Goal: Communication & Community: Share content

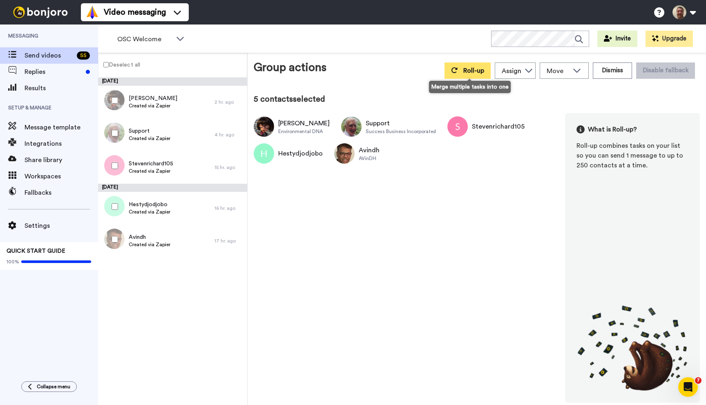
click at [477, 71] on span "Roll-up" at bounding box center [473, 70] width 21 height 7
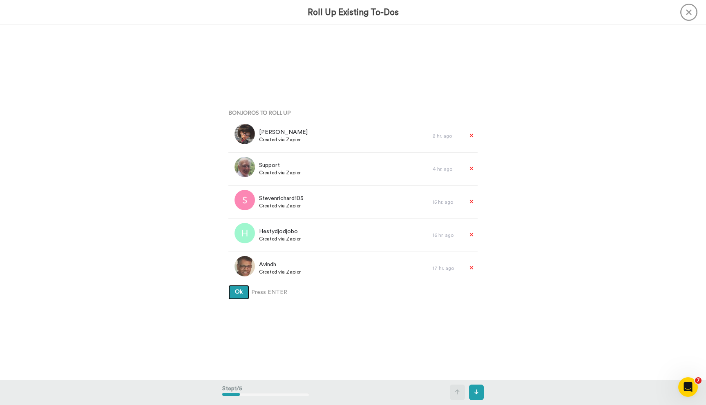
click at [228, 285] on button "Ok" at bounding box center [238, 292] width 21 height 15
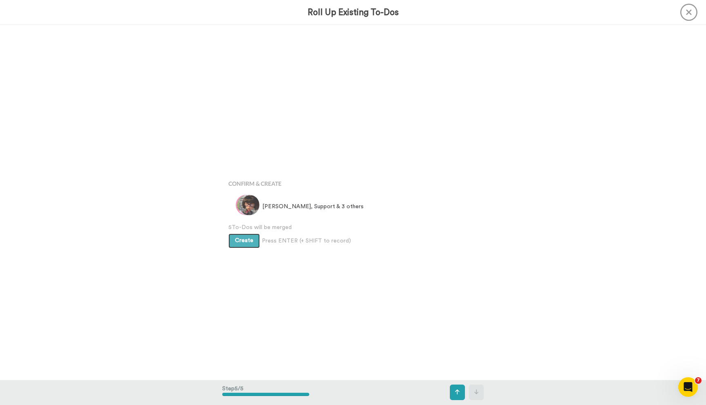
scroll to position [1420, 0]
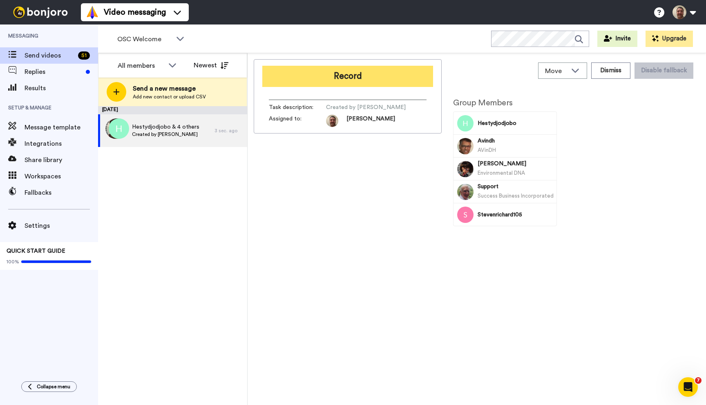
click at [354, 70] on button "Record" at bounding box center [347, 76] width 171 height 21
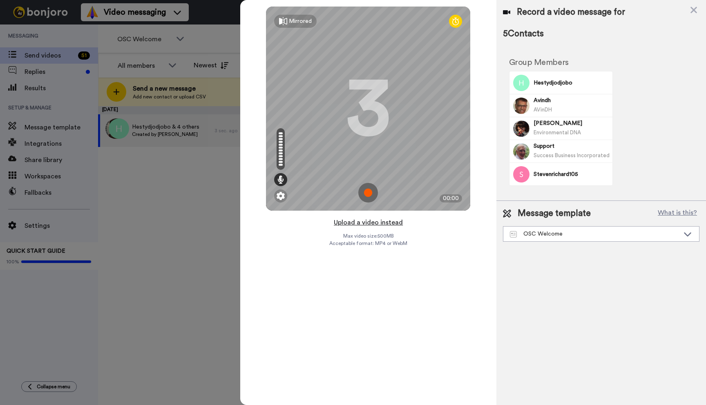
click at [370, 222] on button "Upload a video instead" at bounding box center [368, 222] width 74 height 11
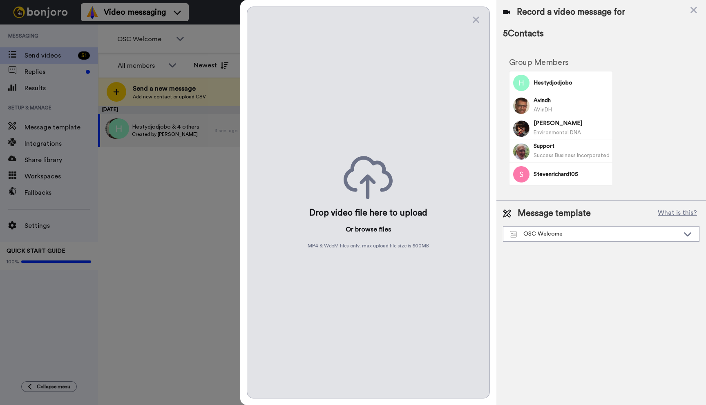
click at [364, 229] on button "browse" at bounding box center [366, 230] width 22 height 10
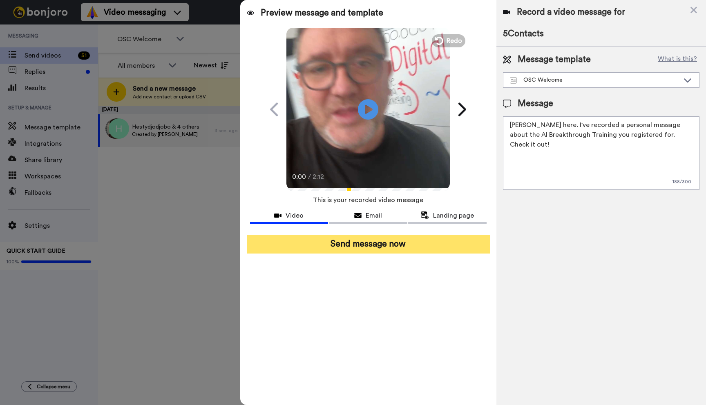
click at [366, 245] on button "Send message now" at bounding box center [368, 244] width 243 height 19
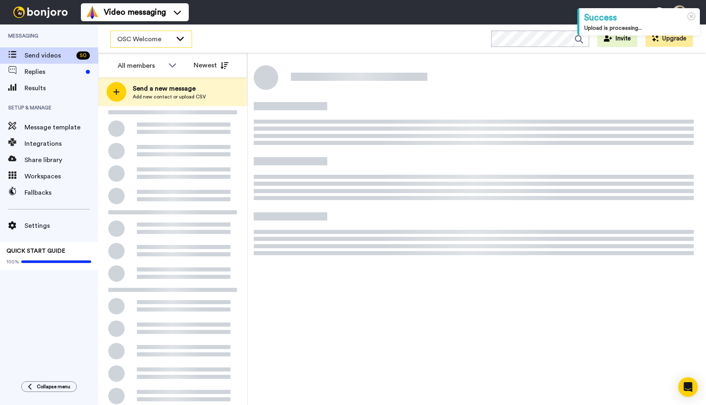
click at [179, 36] on icon at bounding box center [180, 38] width 10 height 8
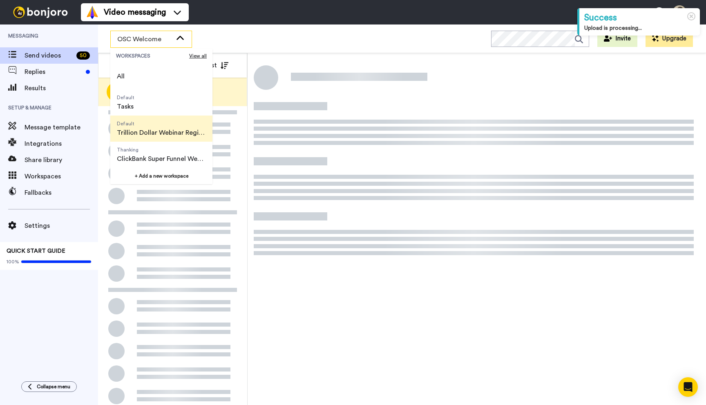
click at [154, 125] on span "Default" at bounding box center [161, 123] width 89 height 7
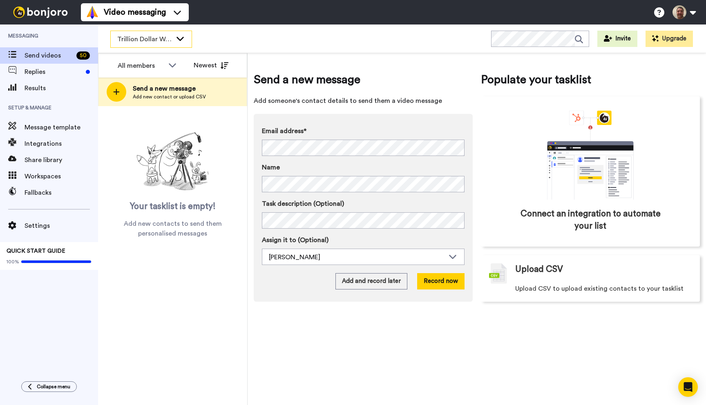
click at [181, 43] on div "Trillion Dollar Webinar Registrants" at bounding box center [151, 39] width 81 height 16
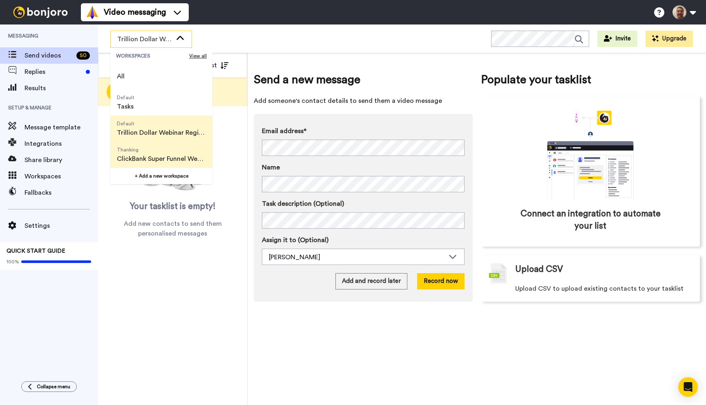
click at [158, 147] on span "Thanking" at bounding box center [161, 150] width 89 height 7
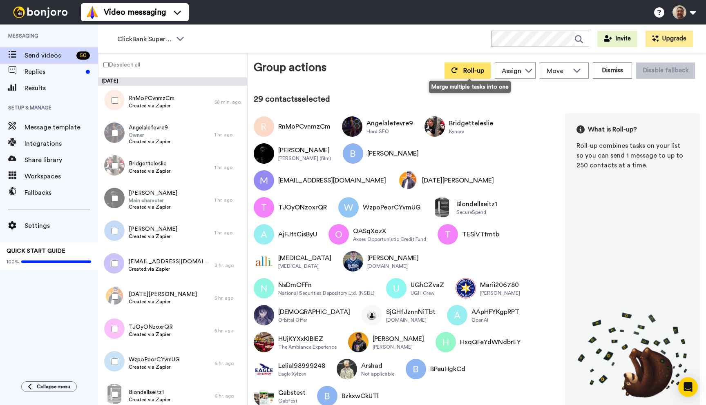
click at [472, 69] on span "Roll-up" at bounding box center [473, 70] width 21 height 7
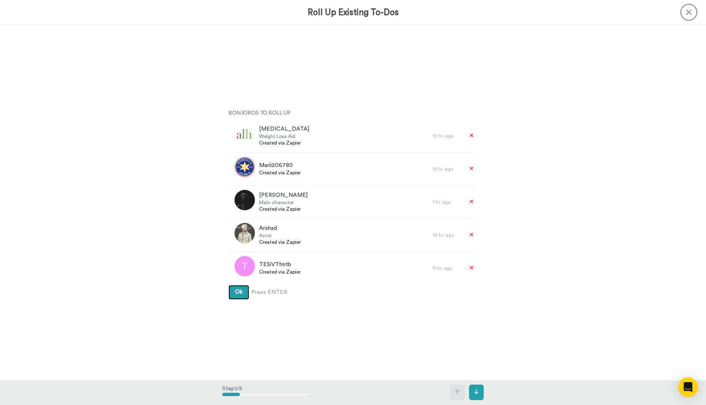
click at [228, 285] on button "Ok" at bounding box center [238, 292] width 21 height 15
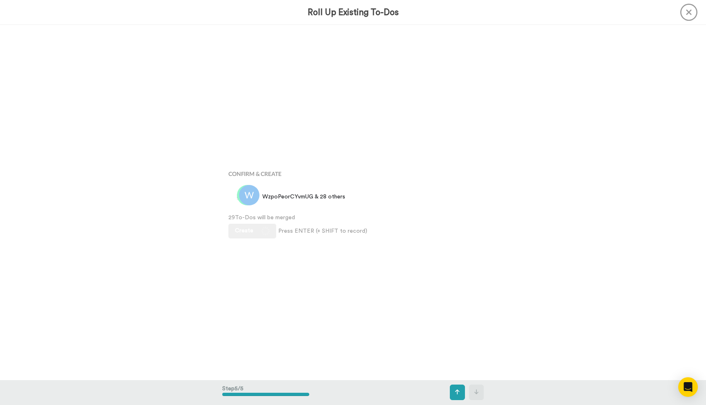
scroll to position [1420, 0]
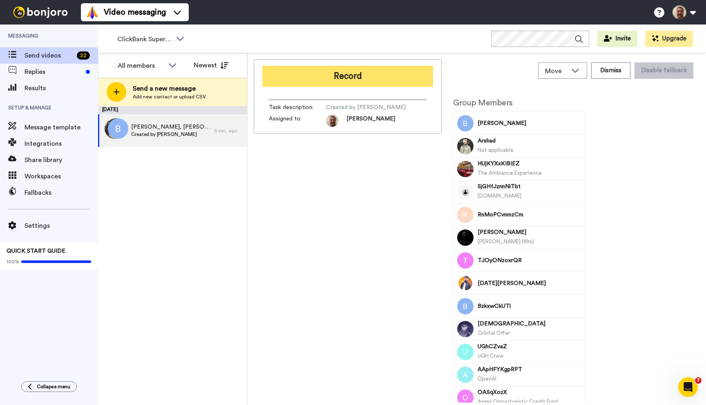
click at [328, 80] on button "Record" at bounding box center [347, 76] width 171 height 21
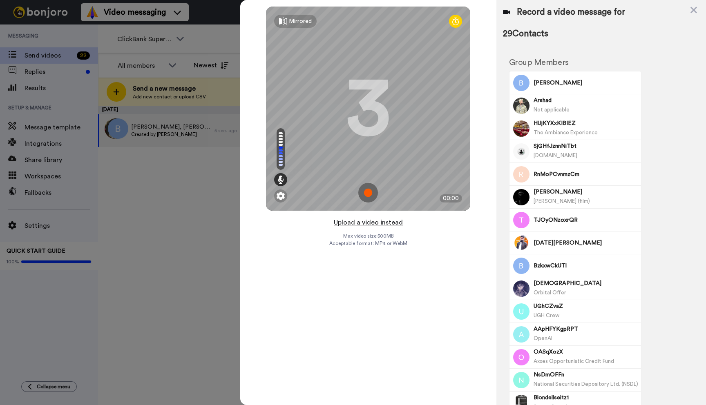
click at [362, 221] on button "Upload a video instead" at bounding box center [368, 222] width 74 height 11
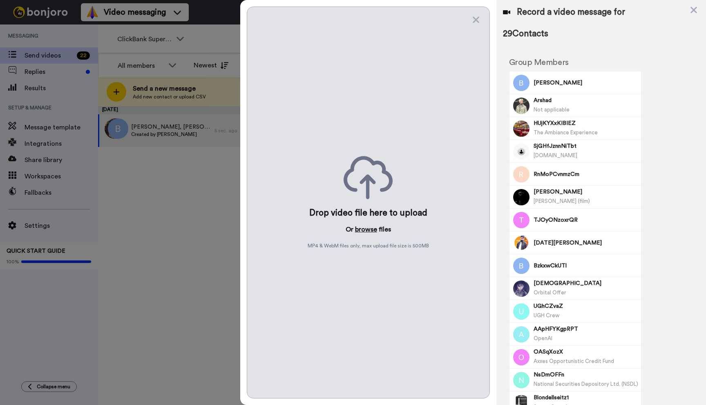
click at [360, 227] on button "browse" at bounding box center [366, 230] width 22 height 10
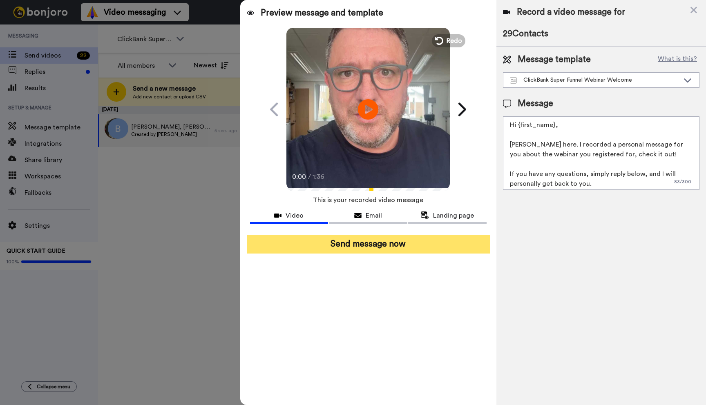
click at [376, 242] on button "Send message now" at bounding box center [368, 244] width 243 height 19
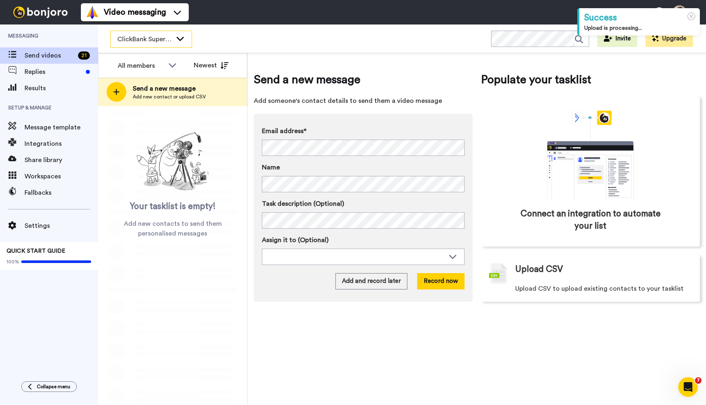
click at [177, 41] on icon at bounding box center [180, 38] width 10 height 8
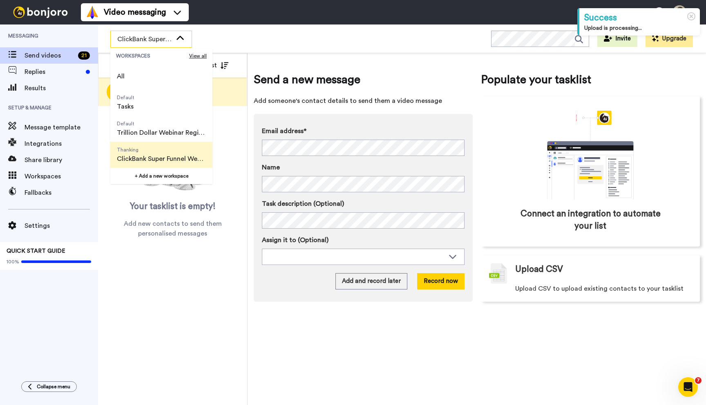
scroll to position [52, 0]
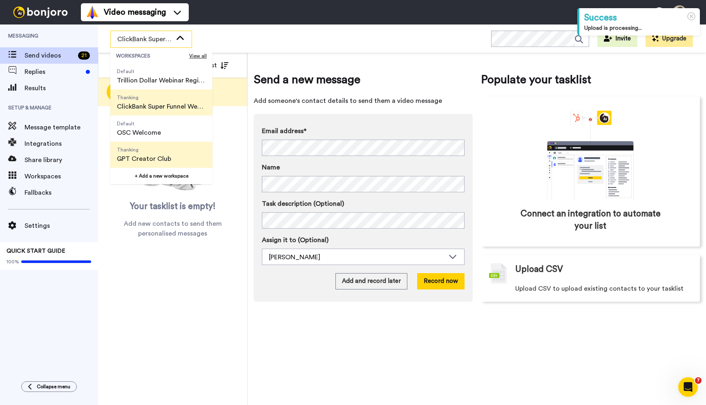
click at [144, 160] on span "GPT Creator Club" at bounding box center [144, 159] width 54 height 10
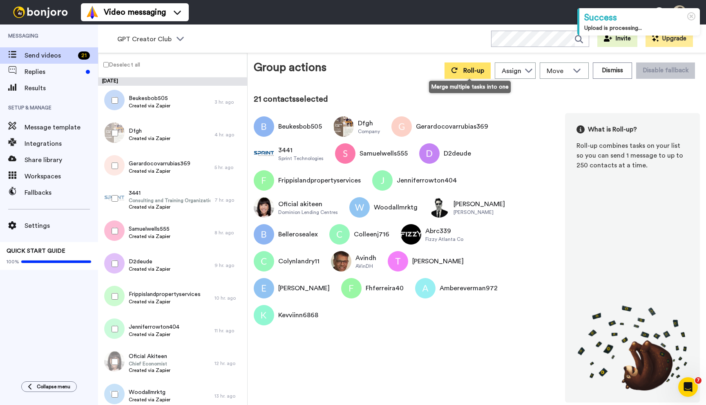
click at [471, 67] on span "Roll-up" at bounding box center [473, 70] width 21 height 7
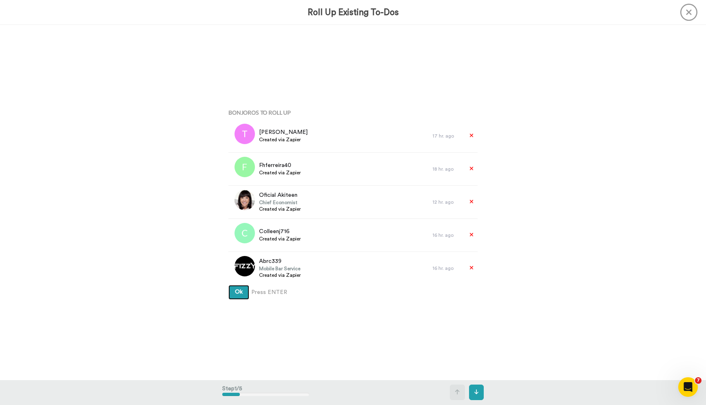
click at [228, 285] on button "Ok" at bounding box center [238, 292] width 21 height 15
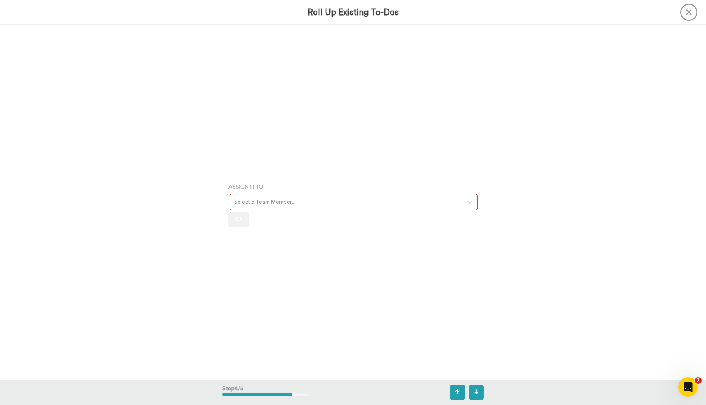
scroll to position [1065, 0]
click at [464, 205] on div at bounding box center [469, 201] width 15 height 15
click at [393, 226] on div "[PERSON_NAME]" at bounding box center [353, 219] width 249 height 17
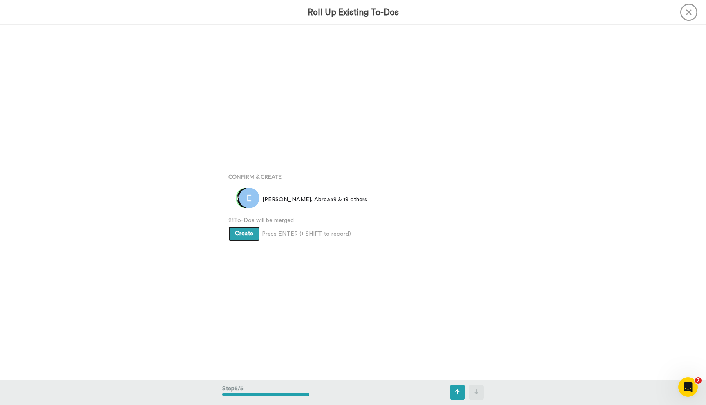
scroll to position [1420, 0]
click at [243, 229] on span "Create" at bounding box center [244, 231] width 18 height 6
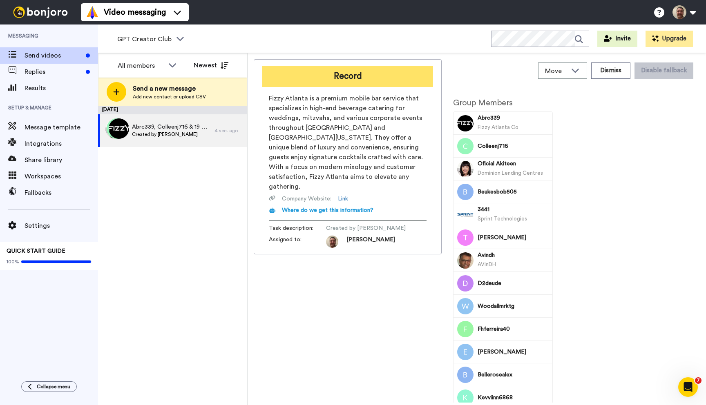
click at [351, 80] on button "Record" at bounding box center [347, 76] width 171 height 21
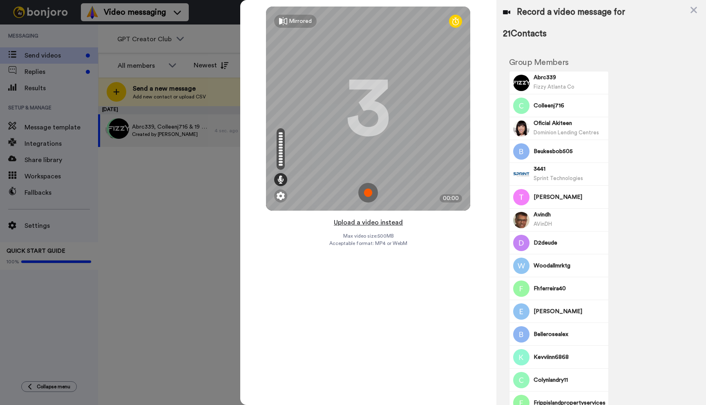
click at [367, 224] on button "Upload a video instead" at bounding box center [368, 222] width 74 height 11
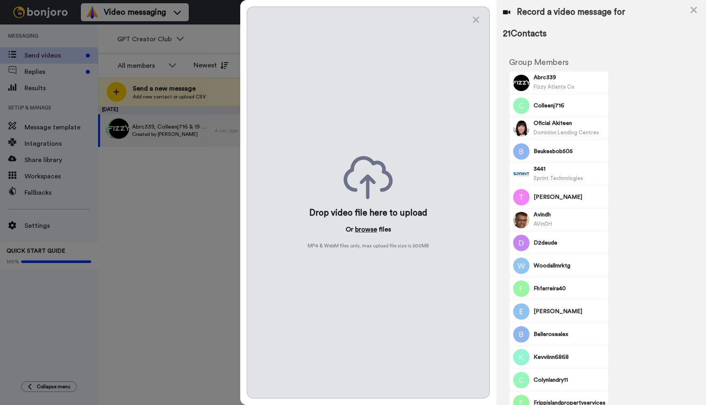
click at [366, 230] on button "browse" at bounding box center [366, 230] width 22 height 10
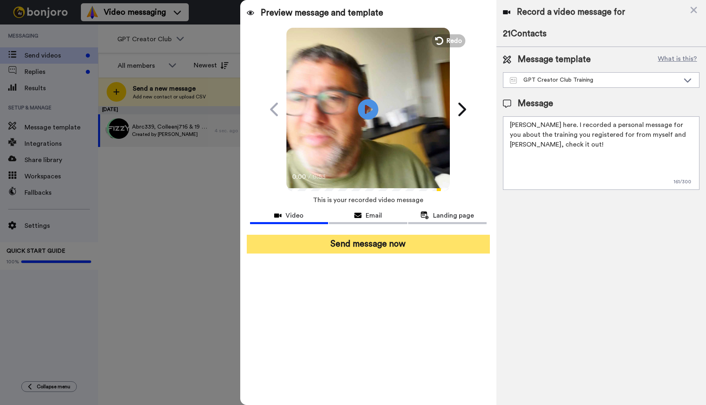
click at [384, 248] on button "Send message now" at bounding box center [368, 244] width 243 height 19
